Goal: Check status: Check status

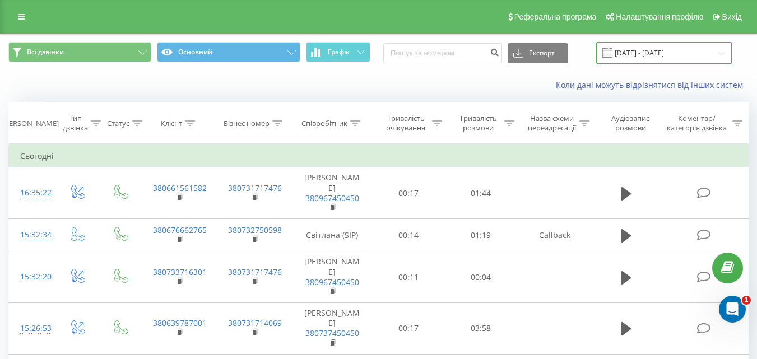
click at [627, 51] on input "18.08.2025 - 20.08.2025" at bounding box center [664, 53] width 136 height 22
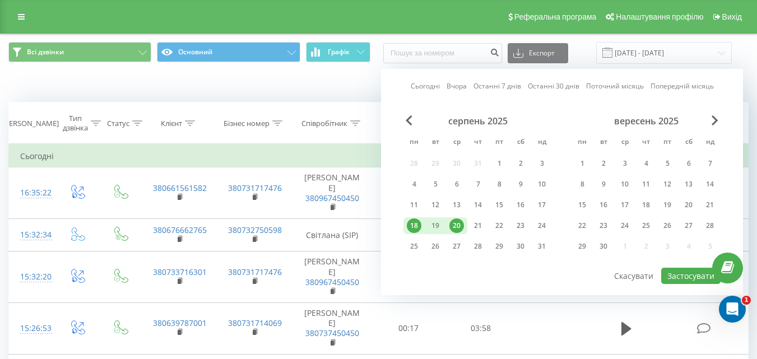
click at [419, 222] on div "18" at bounding box center [414, 226] width 15 height 15
click at [481, 224] on div "21" at bounding box center [478, 226] width 15 height 15
click at [689, 277] on button "Застосувати" at bounding box center [690, 276] width 59 height 16
type input "[DATE] - [DATE]"
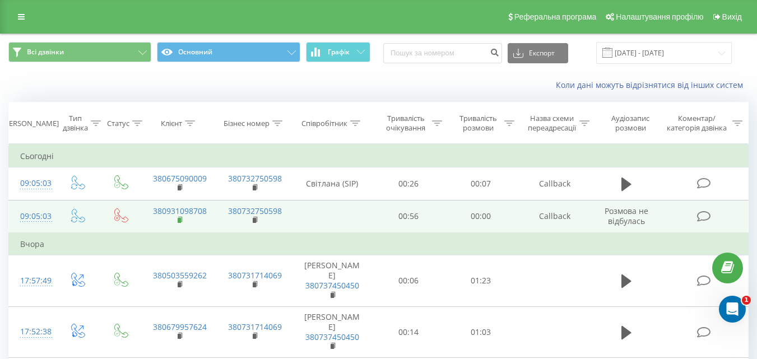
click at [180, 221] on rect at bounding box center [179, 220] width 3 height 5
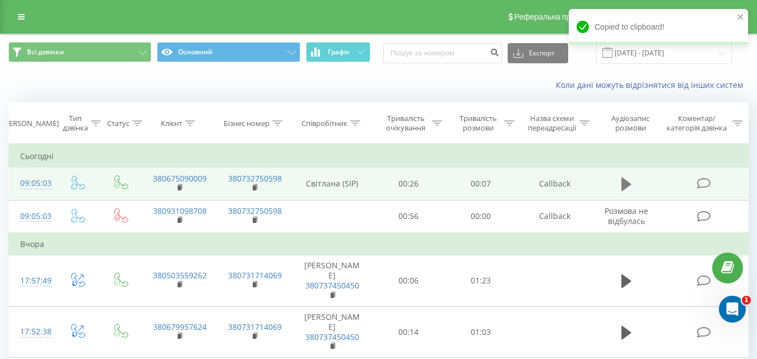
click at [626, 180] on icon at bounding box center [627, 185] width 10 height 16
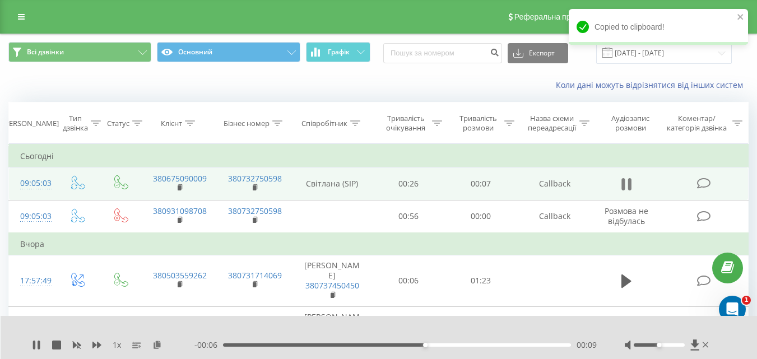
click at [624, 184] on icon at bounding box center [623, 184] width 3 height 12
click at [179, 189] on rect at bounding box center [179, 188] width 3 height 5
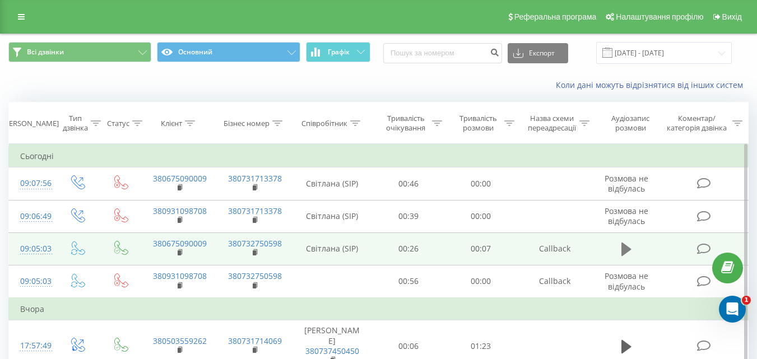
click at [629, 250] on icon at bounding box center [627, 249] width 10 height 13
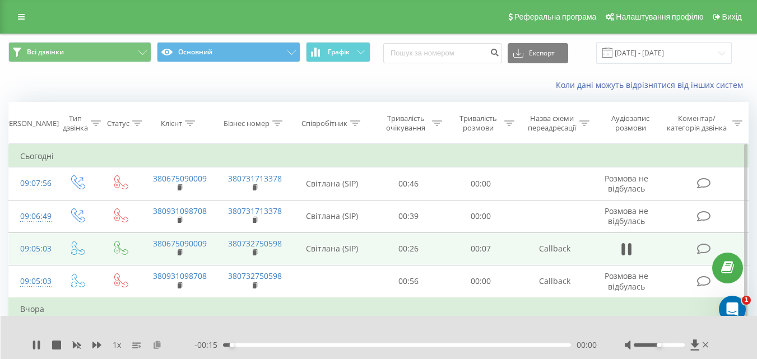
click at [155, 348] on icon at bounding box center [157, 345] width 10 height 8
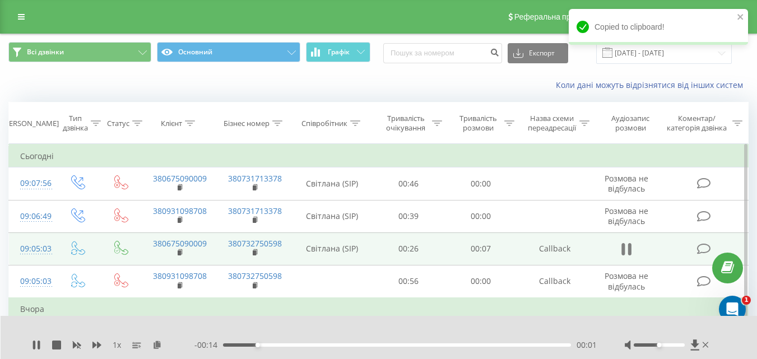
click at [627, 247] on icon at bounding box center [627, 250] width 10 height 16
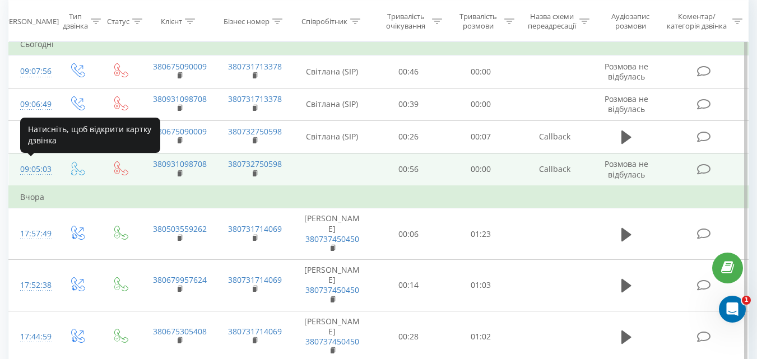
click at [34, 172] on div "09:05:03" at bounding box center [32, 170] width 24 height 22
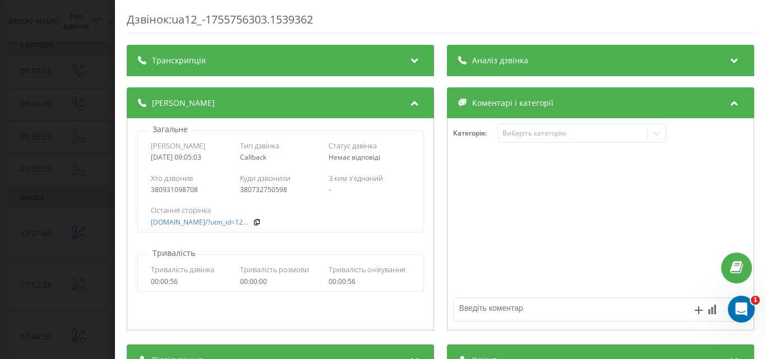
click at [41, 154] on div "Дзвінок : ua12_-1755756303.1539362 Транскрипція Для AI-аналізу майбутніх дзвінк…" at bounding box center [383, 179] width 766 height 359
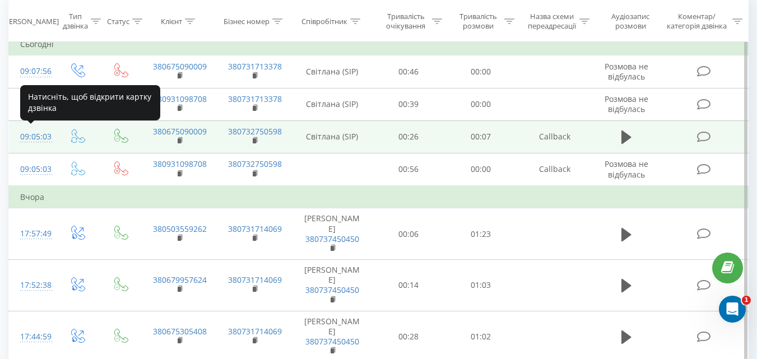
click at [30, 138] on div "09:05:03" at bounding box center [32, 137] width 24 height 22
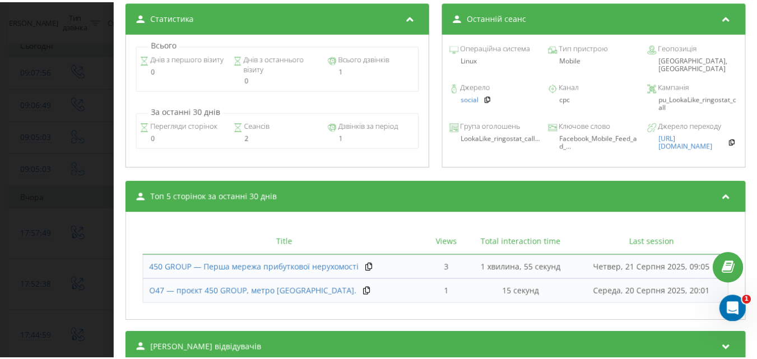
scroll to position [473, 0]
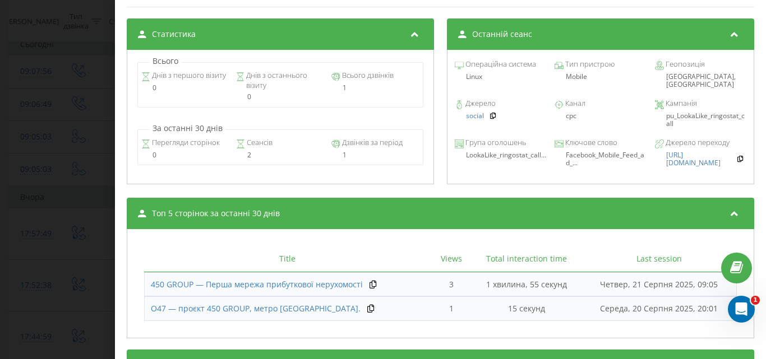
click at [85, 16] on div "Дзвінок : ua5_-1755756303.1666488 1 x - 00:16 00:00 00:00 Транскрипція Для AI-а…" at bounding box center [383, 179] width 766 height 359
